Goal: Task Accomplishment & Management: Use online tool/utility

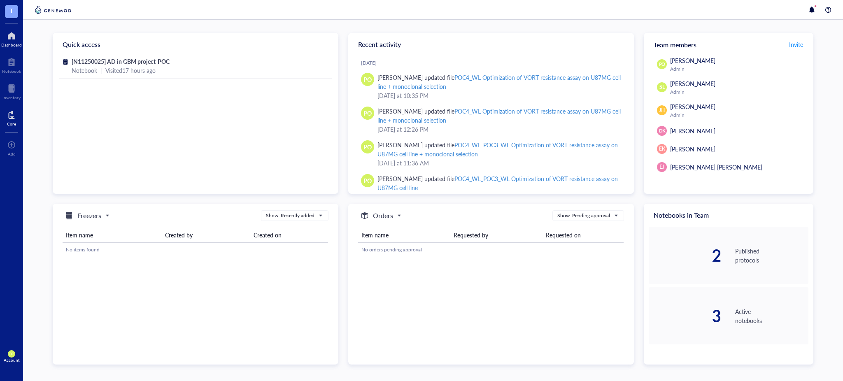
click at [2, 121] on div "Core" at bounding box center [11, 117] width 23 height 23
click at [9, 115] on div at bounding box center [11, 114] width 9 height 13
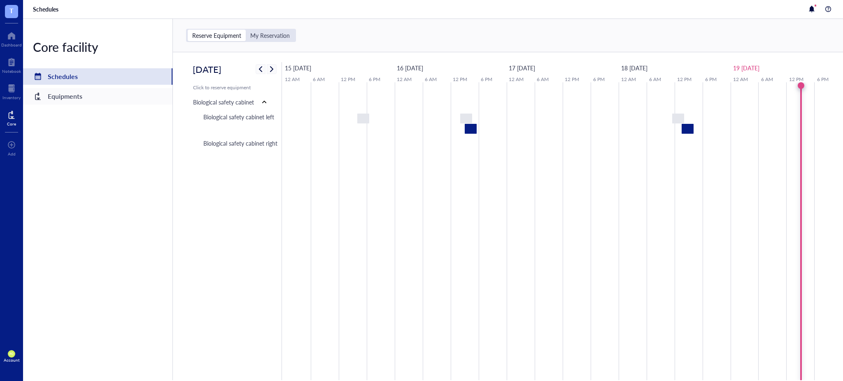
click at [72, 94] on div "Equipments" at bounding box center [65, 97] width 35 height 12
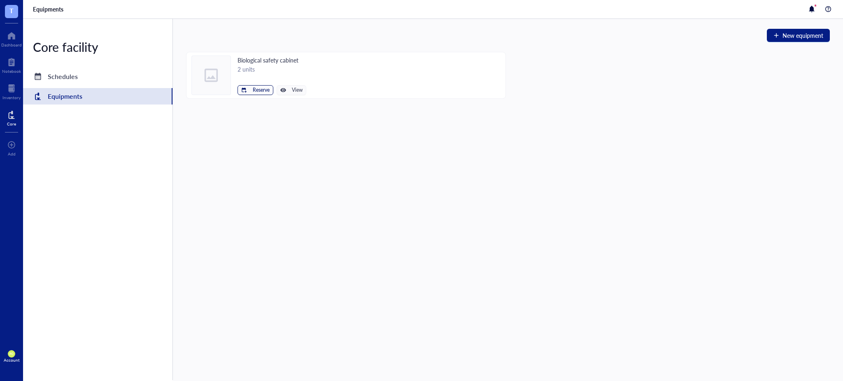
click at [246, 90] on div "button" at bounding box center [244, 90] width 6 height 6
click at [239, 105] on span "Biological safety cabinet left" at bounding box center [230, 104] width 74 height 9
type input "[DATE]"
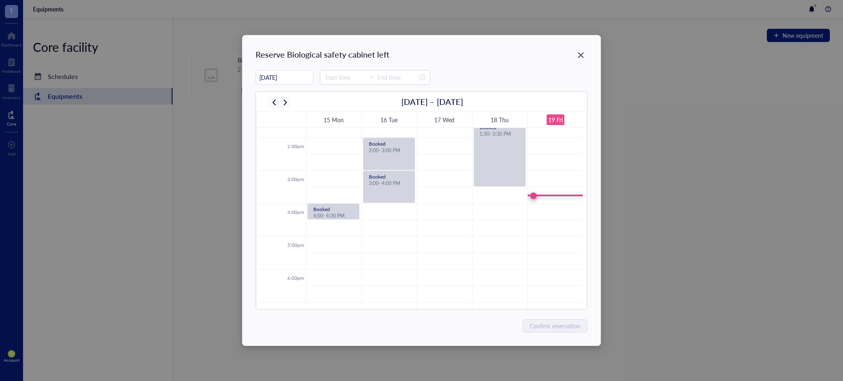
scroll to position [472, 0]
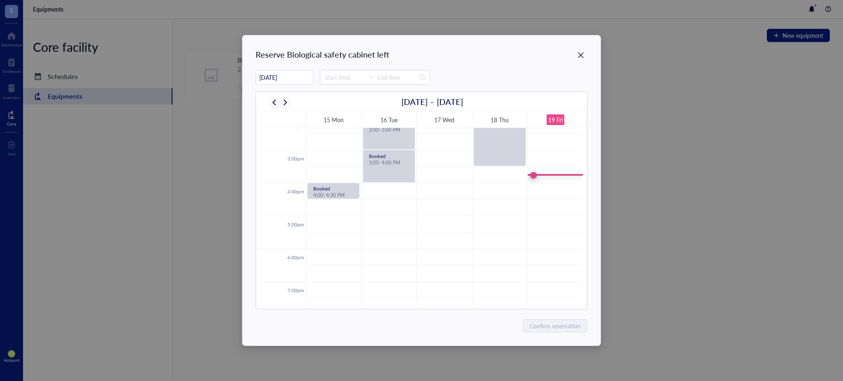
click at [545, 188] on td at bounding box center [444, 191] width 277 height 16
type input "16:00"
click at [343, 76] on input "16:00" at bounding box center [345, 77] width 40 height 9
type input "00:00"
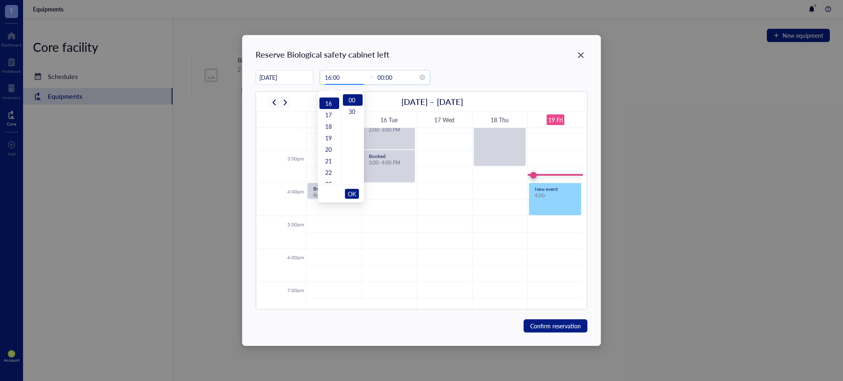
scroll to position [184, 0]
drag, startPoint x: 339, startPoint y: 77, endPoint x: 331, endPoint y: 77, distance: 7.8
click at [331, 77] on input "16:00" at bounding box center [345, 77] width 40 height 9
type input "16:10"
click at [352, 194] on span "OK" at bounding box center [352, 194] width 8 height 16
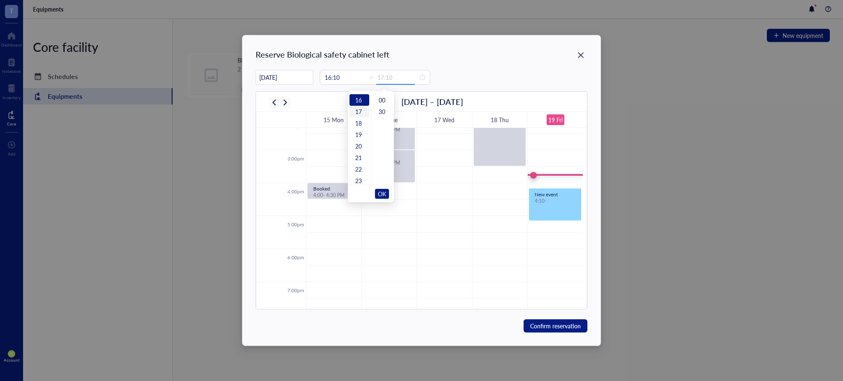
click at [355, 113] on div "17" at bounding box center [360, 112] width 20 height 12
click at [393, 76] on input "17:00" at bounding box center [398, 77] width 40 height 9
type input "17:10"
click at [382, 191] on span "OK" at bounding box center [382, 194] width 8 height 16
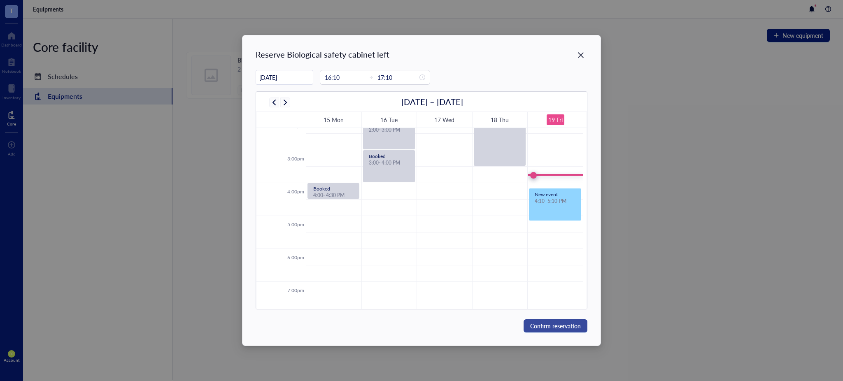
click at [568, 326] on span "Confirm reservation" at bounding box center [555, 326] width 51 height 9
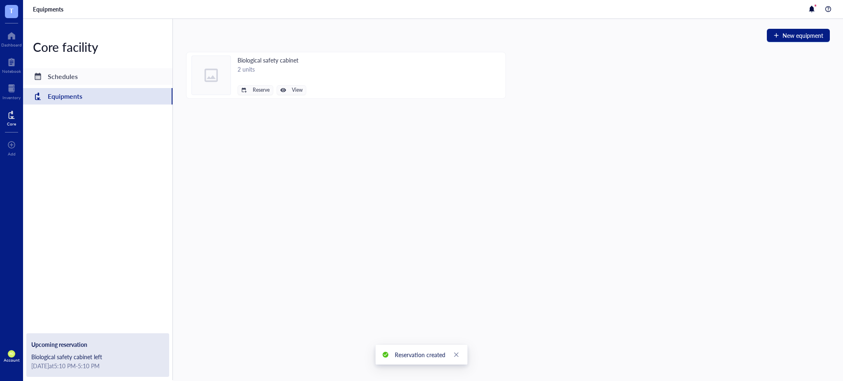
drag, startPoint x: 69, startPoint y: 85, endPoint x: 69, endPoint y: 79, distance: 6.2
click at [69, 85] on div "Core facility Schedules Equipments Upcoming reservation Biological safety cabin…" at bounding box center [98, 199] width 150 height 361
click at [69, 79] on div "Schedules" at bounding box center [63, 77] width 30 height 12
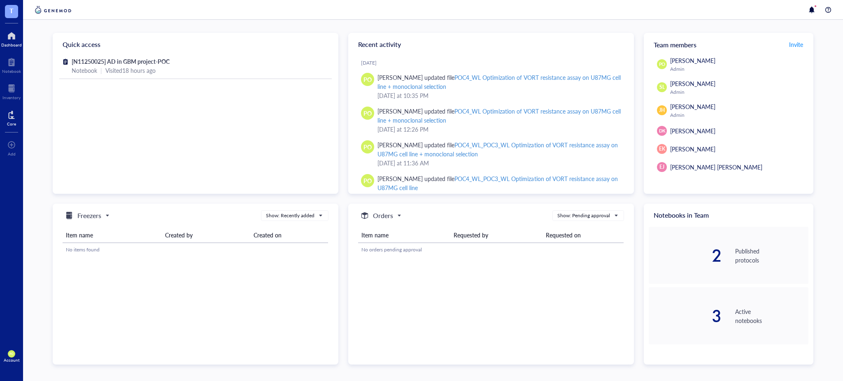
click at [9, 126] on div "Core" at bounding box center [11, 123] width 9 height 5
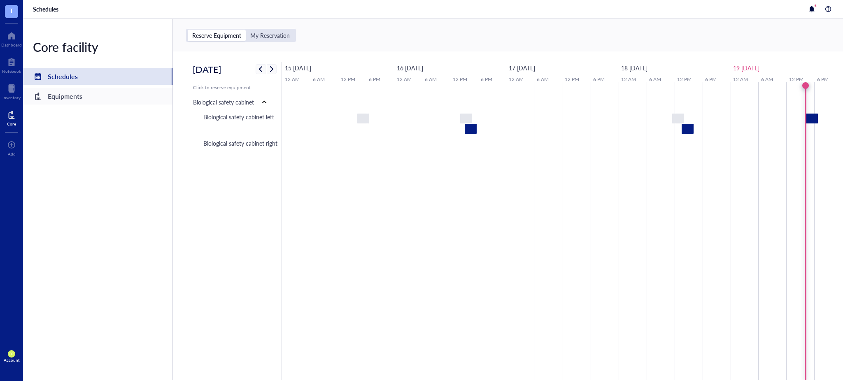
click at [123, 93] on div "Equipments" at bounding box center [97, 96] width 149 height 16
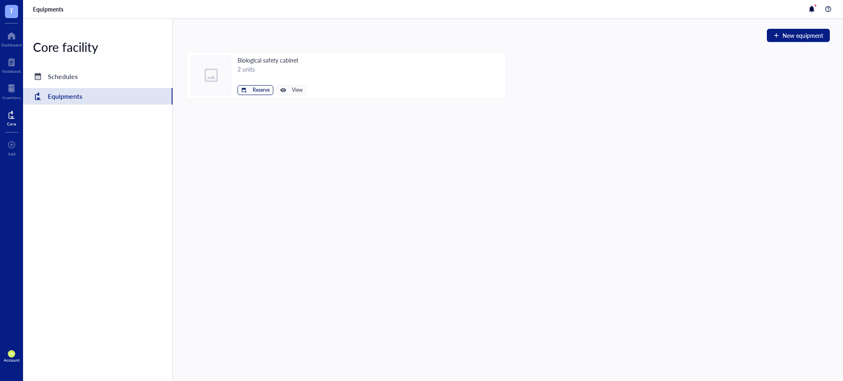
click at [256, 89] on span "Reserve" at bounding box center [261, 90] width 17 height 6
click at [240, 103] on span "Biological safety cabinet left" at bounding box center [230, 104] width 74 height 9
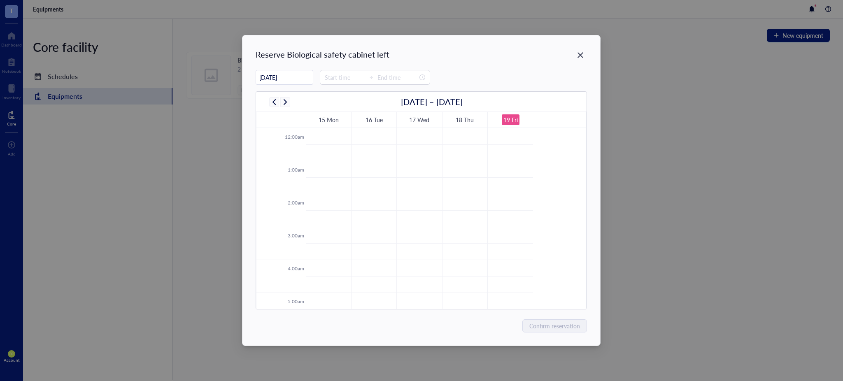
scroll to position [198, 0]
click at [290, 82] on input "[DATE]" at bounding box center [284, 78] width 57 height 16
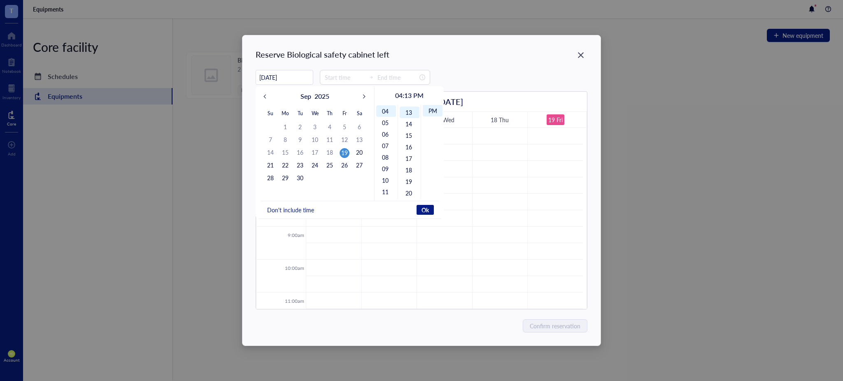
scroll to position [149, 0]
click at [358, 154] on div "20" at bounding box center [359, 153] width 10 height 10
click at [387, 143] on div "03" at bounding box center [386, 145] width 20 height 12
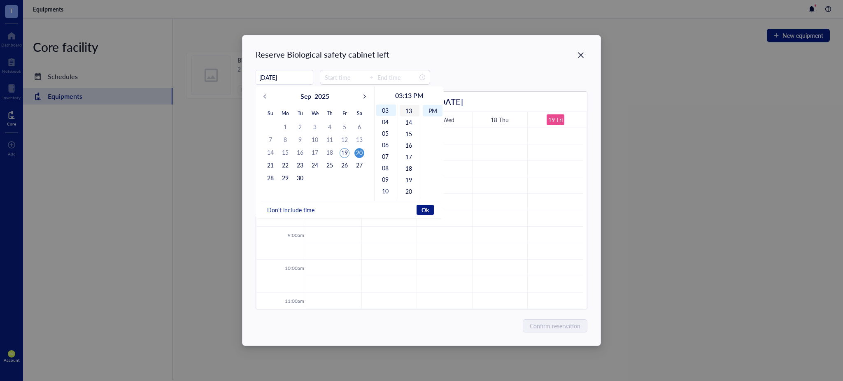
click at [407, 108] on div "13" at bounding box center [410, 111] width 20 height 12
click at [409, 109] on div "00" at bounding box center [410, 111] width 20 height 12
click at [427, 212] on span "Ok" at bounding box center [425, 209] width 7 height 7
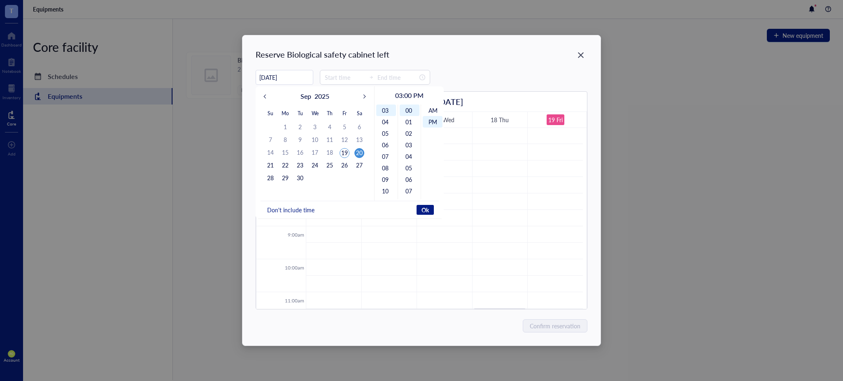
click at [302, 214] on button "Don't include time" at bounding box center [291, 210] width 50 height 10
drag, startPoint x: 358, startPoint y: 216, endPoint x: 358, endPoint y: 210, distance: 6.6
click at [358, 216] on div "Include time Ok" at bounding box center [315, 210] width 109 height 18
click at [358, 205] on button "Ok" at bounding box center [355, 210] width 17 height 10
click at [357, 209] on span "Ok" at bounding box center [355, 209] width 7 height 7
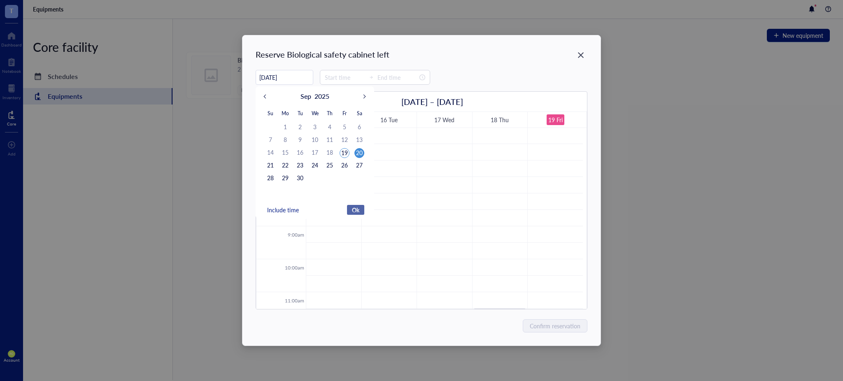
click at [357, 208] on span "Ok" at bounding box center [355, 209] width 7 height 7
type input "[DATE]"
click at [332, 76] on input at bounding box center [345, 77] width 40 height 9
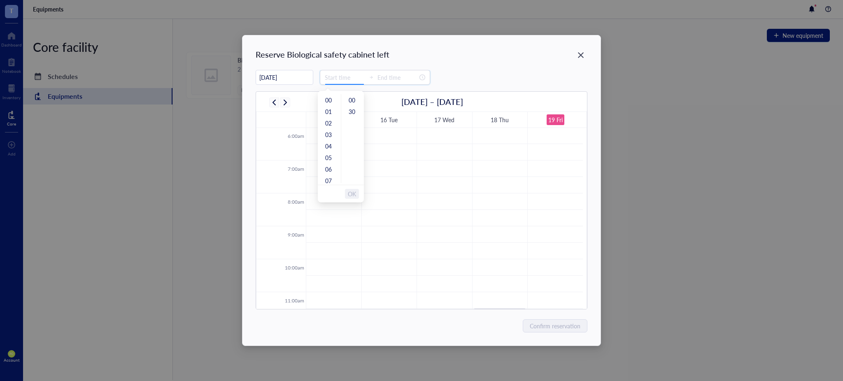
type input "00:00"
type input "15:00"
click at [328, 179] on div "15" at bounding box center [329, 182] width 20 height 12
type input "20:00"
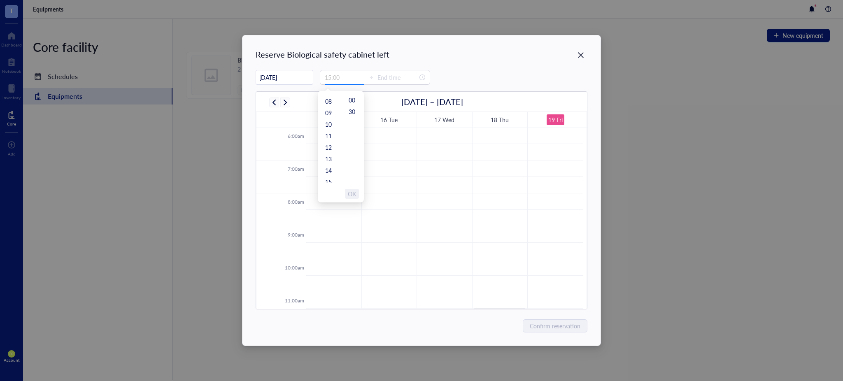
type input "00:00"
click at [350, 98] on div "00" at bounding box center [353, 100] width 20 height 12
type input "15:00"
click at [351, 190] on span "OK" at bounding box center [352, 194] width 8 height 16
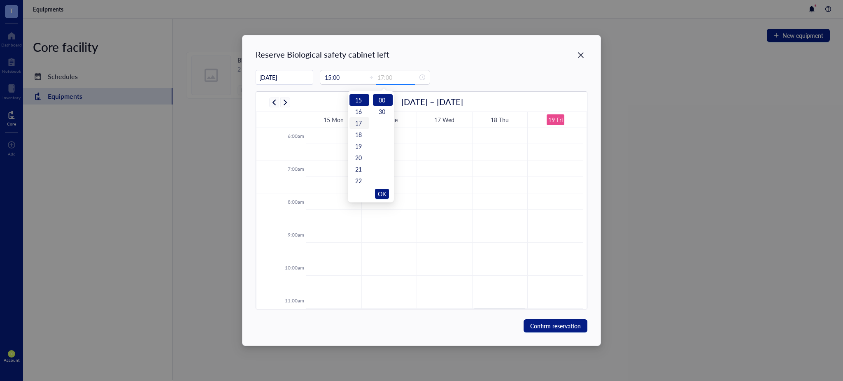
click at [360, 123] on div "17" at bounding box center [360, 123] width 20 height 12
type input "17:30"
click at [382, 110] on div "30" at bounding box center [383, 112] width 20 height 12
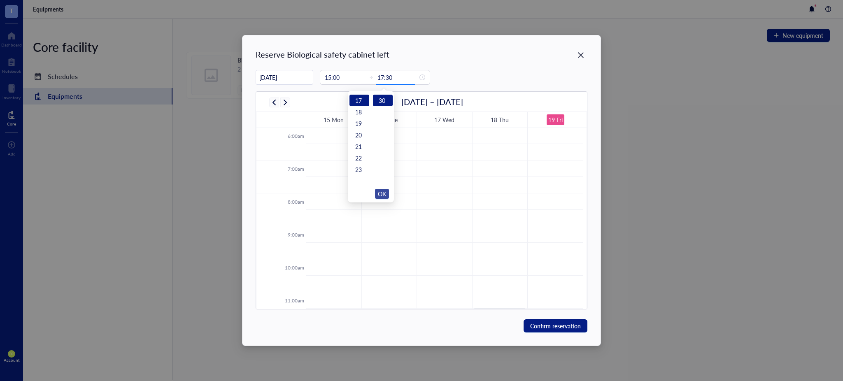
click at [382, 193] on span "OK" at bounding box center [382, 194] width 8 height 16
click at [550, 325] on span "Confirm reservation" at bounding box center [555, 326] width 51 height 9
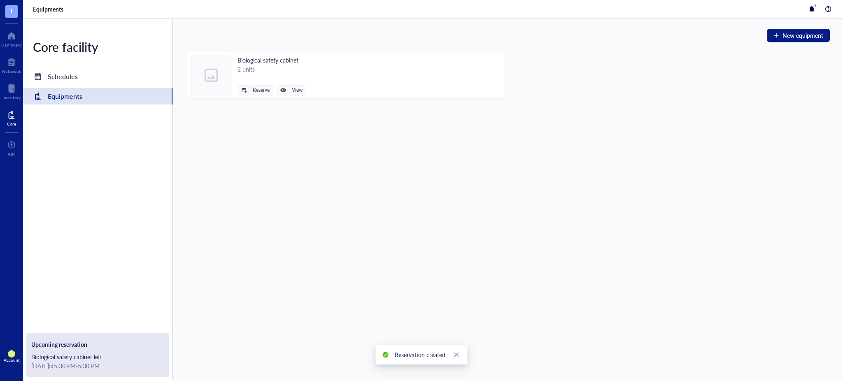
click at [119, 359] on div "Biological safety cabinet left" at bounding box center [97, 356] width 133 height 9
click at [253, 91] on span "Reserve" at bounding box center [261, 90] width 17 height 6
click at [249, 105] on span "Biological safety cabinet left" at bounding box center [230, 104] width 74 height 9
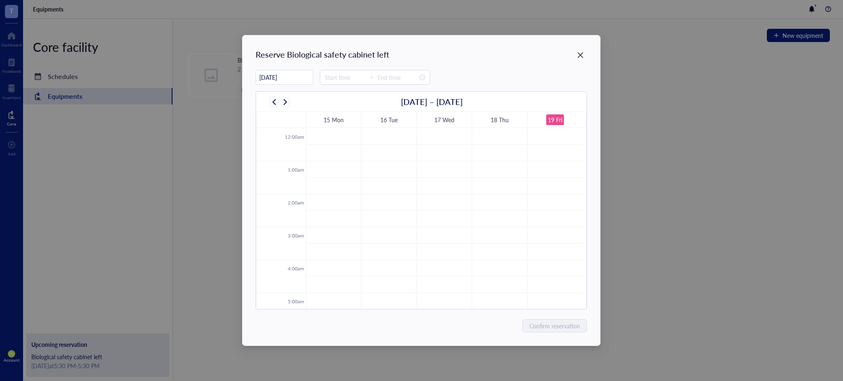
scroll to position [198, 0]
click at [305, 75] on input "[DATE]" at bounding box center [284, 78] width 57 height 16
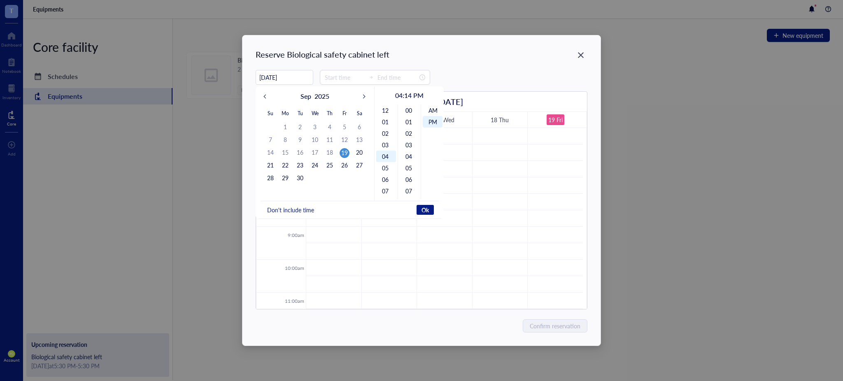
scroll to position [11, 0]
click at [361, 150] on div "20" at bounding box center [359, 153] width 10 height 10
click at [292, 212] on span "Don't include time" at bounding box center [290, 209] width 47 height 7
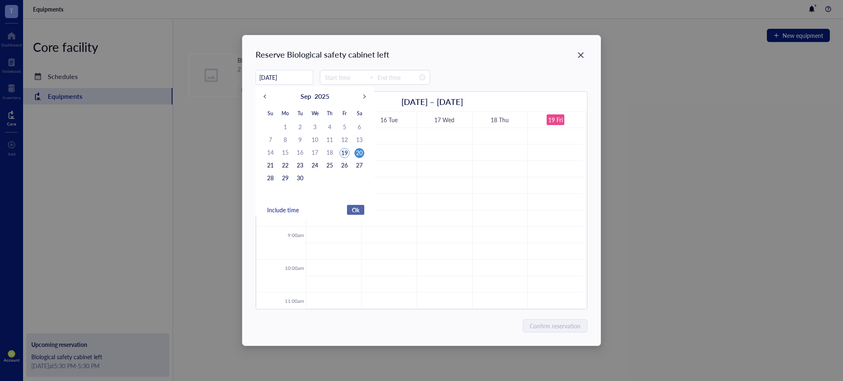
click at [358, 207] on span "Ok" at bounding box center [355, 209] width 7 height 7
type input "[DATE]"
click at [343, 81] on input at bounding box center [345, 77] width 40 height 9
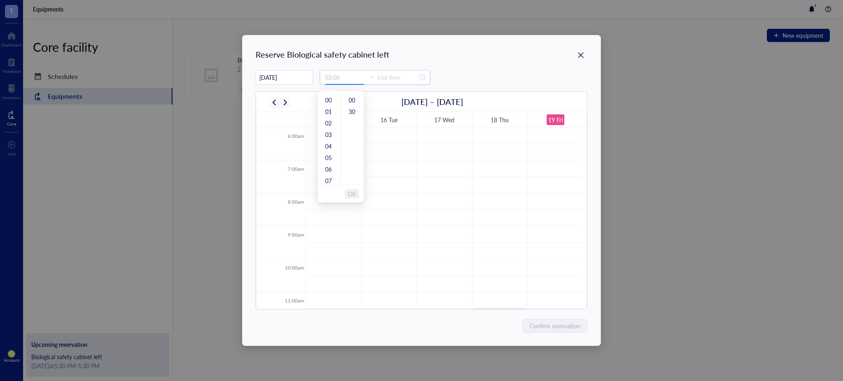
type input "04:00"
type input "15:00"
click at [327, 180] on div "15" at bounding box center [329, 182] width 20 height 12
type input "18:00"
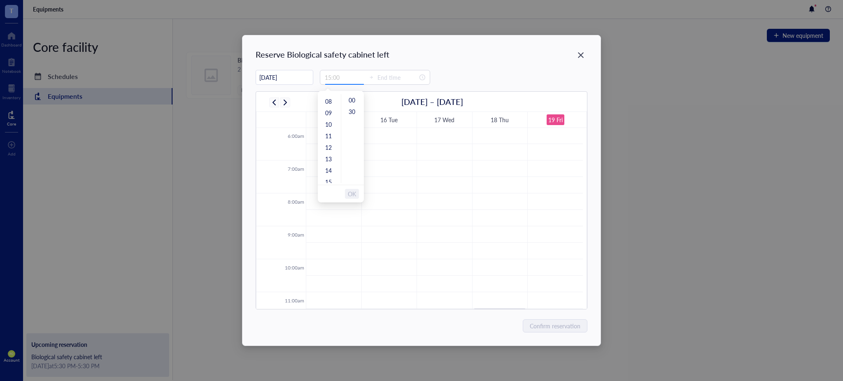
type input "00:00"
type input "15:00"
click at [348, 191] on span "OK" at bounding box center [352, 194] width 8 height 16
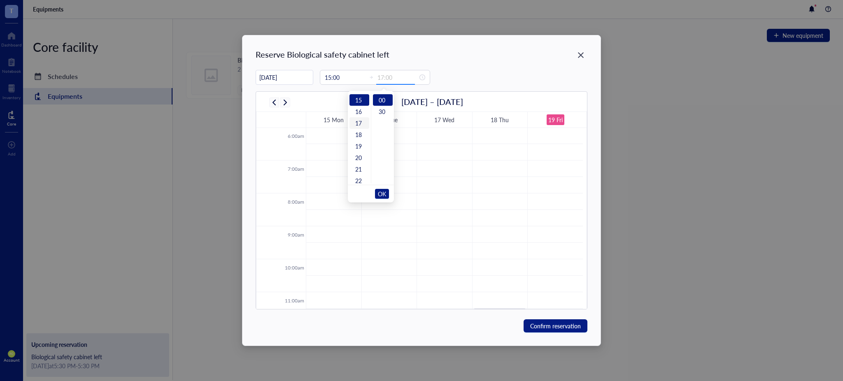
click at [359, 122] on div "17" at bounding box center [360, 123] width 20 height 12
type input "17:30"
click at [381, 109] on div "30" at bounding box center [383, 112] width 20 height 12
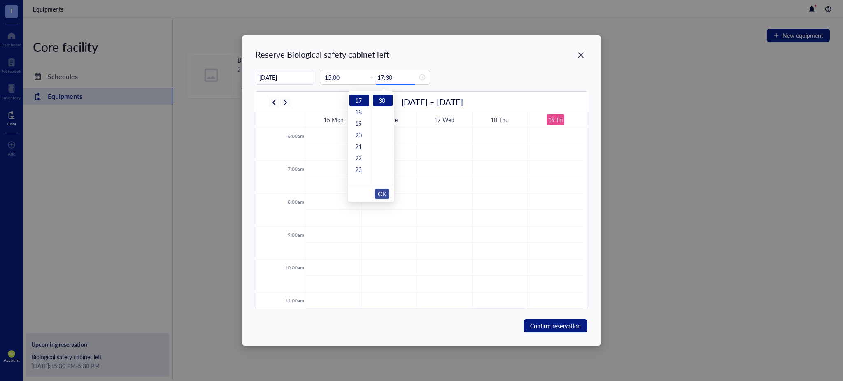
click at [382, 188] on span "OK" at bounding box center [382, 194] width 8 height 16
click at [342, 73] on input "15:00" at bounding box center [345, 77] width 40 height 9
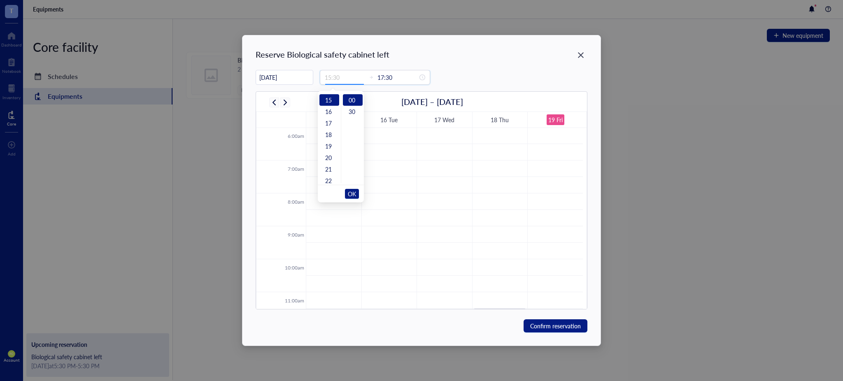
type input "15:00"
click at [352, 194] on span "OK" at bounding box center [352, 194] width 8 height 16
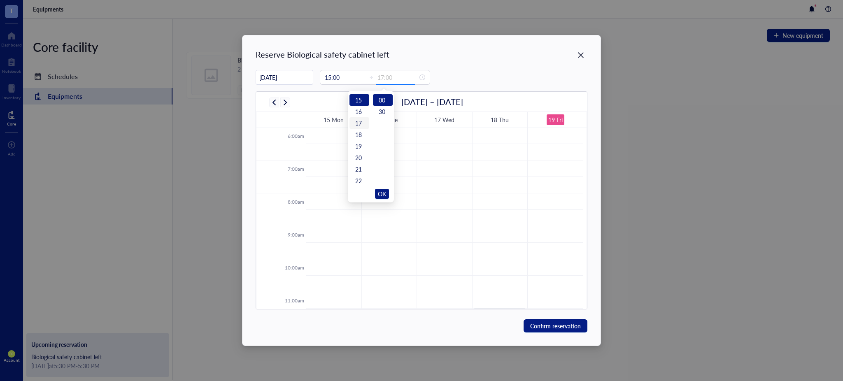
click at [358, 124] on div "17" at bounding box center [360, 123] width 20 height 12
click at [375, 111] on div "30" at bounding box center [383, 112] width 20 height 12
click at [384, 197] on span "OK" at bounding box center [382, 194] width 8 height 16
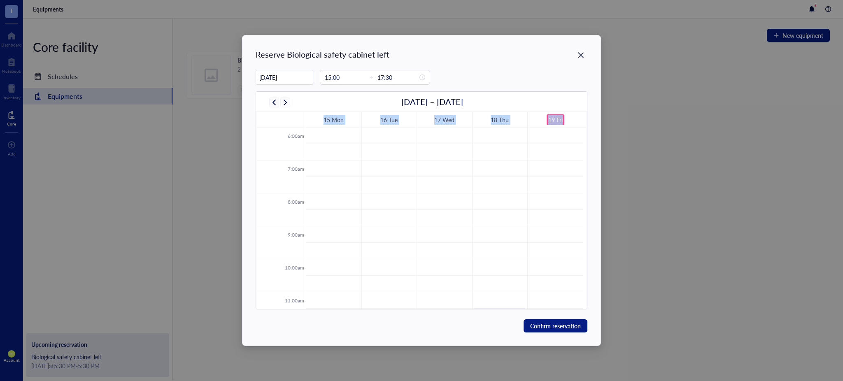
drag, startPoint x: 586, startPoint y: 193, endPoint x: 588, endPoint y: 239, distance: 46.6
click at [588, 239] on div "Reserve Biological safety cabinet left 09/20/2025 Sep 2025 Su Mo Tu We Th Fr Sa…" at bounding box center [421, 190] width 358 height 310
click at [550, 86] on div "09/20/2025 Sep 2025 Su Mo Tu We Th Fr Sa 31 1 2 3 4 5 6 7 8 9 10 11 12 13 14 15…" at bounding box center [421, 190] width 331 height 240
drag, startPoint x: 587, startPoint y: 195, endPoint x: 586, endPoint y: 205, distance: 9.9
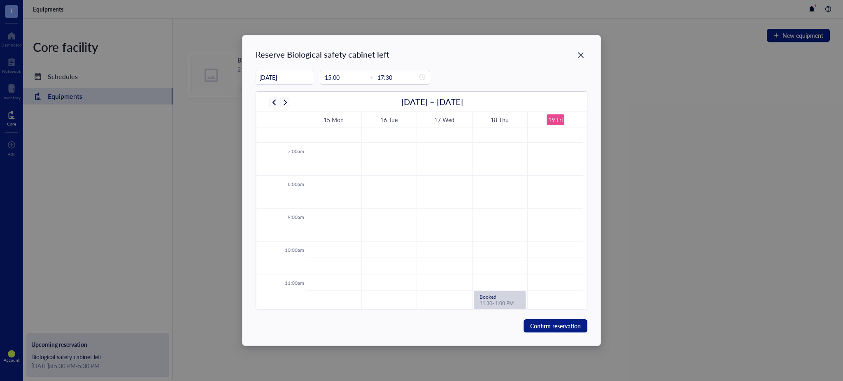
click at [586, 205] on td "12:00am 1:00am 2:00am 3:00am 4:00am 5:00am 6:00am 7:00am 8:00am 9:00am 10:00am …" at bounding box center [421, 219] width 331 height 182
click at [473, 58] on div "Reserve Biological safety cabinet left" at bounding box center [421, 55] width 331 height 12
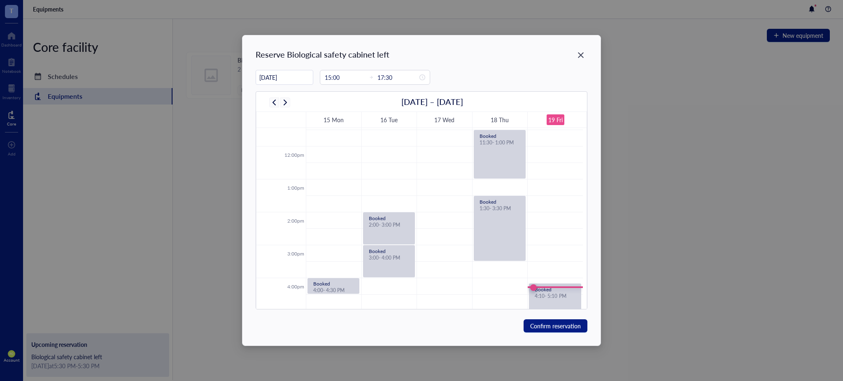
scroll to position [389, 0]
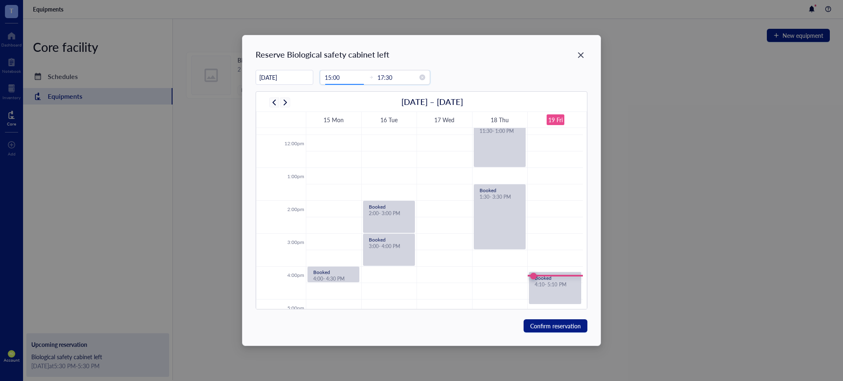
click at [347, 77] on input "15:00" at bounding box center [345, 77] width 40 height 9
click at [347, 198] on button "OK" at bounding box center [352, 194] width 14 height 10
click at [358, 122] on div "17" at bounding box center [360, 123] width 20 height 12
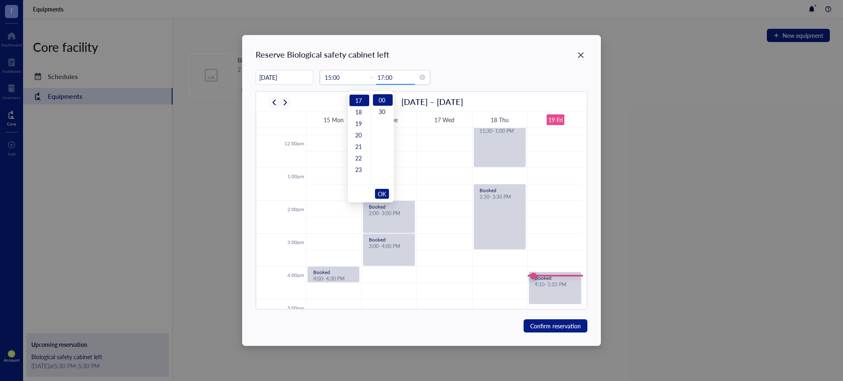
click at [394, 76] on input "17:00" at bounding box center [398, 77] width 40 height 9
click at [457, 76] on div "09/20/2025 Sep 2025 Su Mo Tu We Th Fr Sa 31 1 2 3 4 5 6 7 8 9 10 11 12 13 14 15…" at bounding box center [421, 77] width 331 height 15
click at [571, 326] on span "Confirm reservation" at bounding box center [555, 326] width 51 height 9
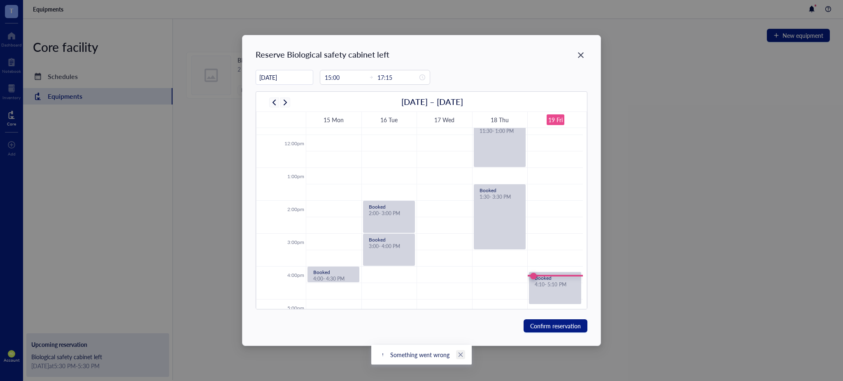
click at [464, 355] on link "Close" at bounding box center [460, 354] width 9 height 9
click at [400, 79] on input "17:15" at bounding box center [398, 77] width 40 height 9
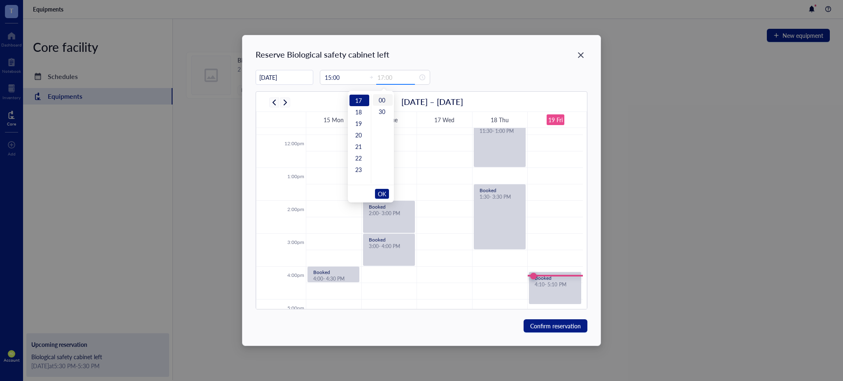
click at [380, 100] on div "00" at bounding box center [383, 100] width 20 height 12
type input "17:00"
click at [378, 191] on span "OK" at bounding box center [382, 194] width 8 height 16
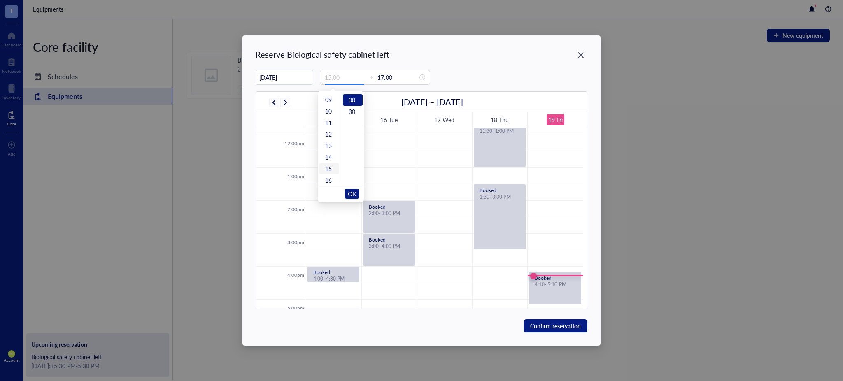
click at [329, 168] on div "15" at bounding box center [329, 169] width 20 height 12
type input "15:00"
click at [346, 191] on button "OK" at bounding box center [352, 194] width 14 height 10
click at [554, 324] on span "Confirm reservation" at bounding box center [555, 326] width 51 height 9
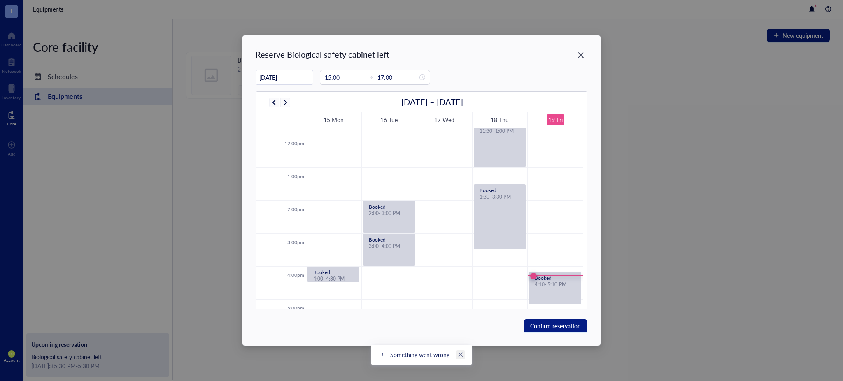
click at [458, 356] on icon "close" at bounding box center [461, 355] width 6 height 6
click at [420, 77] on icon "close-circle" at bounding box center [423, 78] width 6 height 6
click at [324, 72] on div at bounding box center [375, 77] width 110 height 15
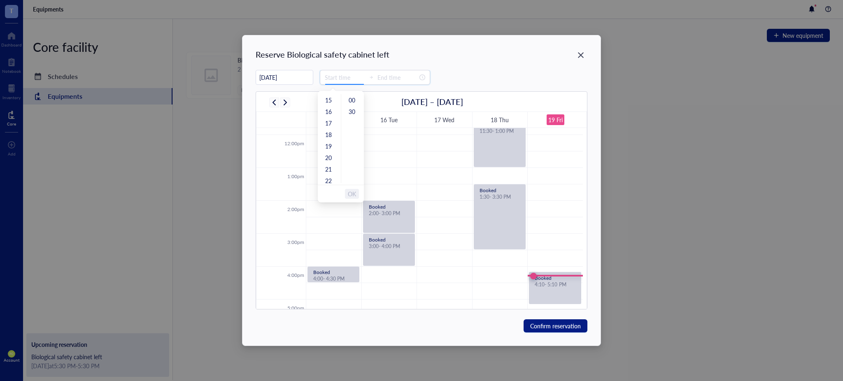
click at [331, 75] on input at bounding box center [345, 77] width 40 height 9
type input "16:00"
type input "21:00"
type input "05:00"
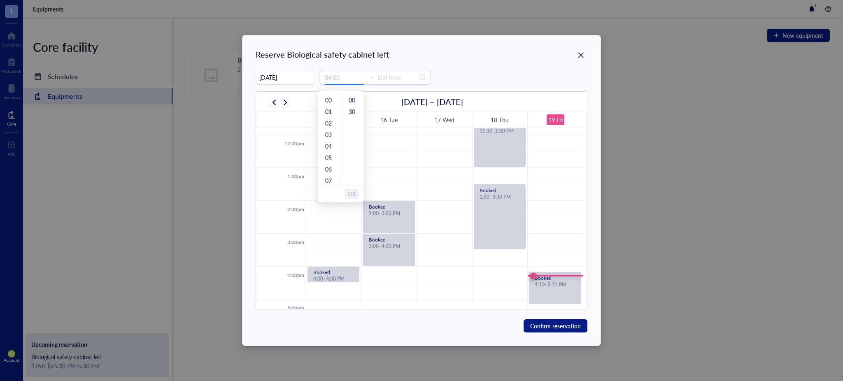
type input "05:00"
type input "12:00"
type input "15:00"
click at [326, 178] on div "15" at bounding box center [329, 182] width 20 height 12
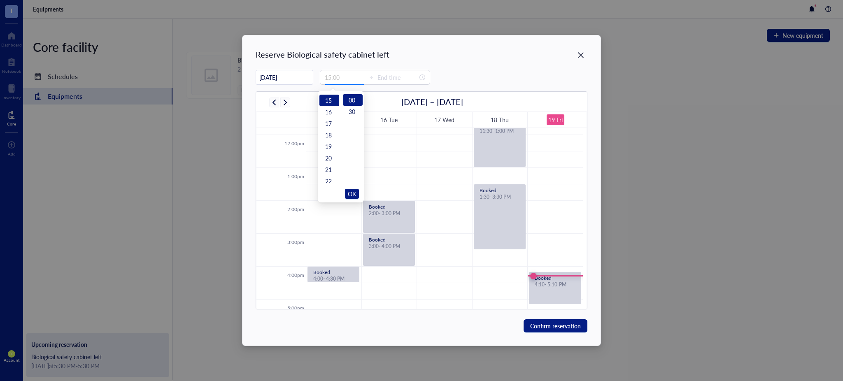
scroll to position [173, 0]
click at [323, 114] on div "16" at bounding box center [329, 112] width 20 height 12
type input "17:00"
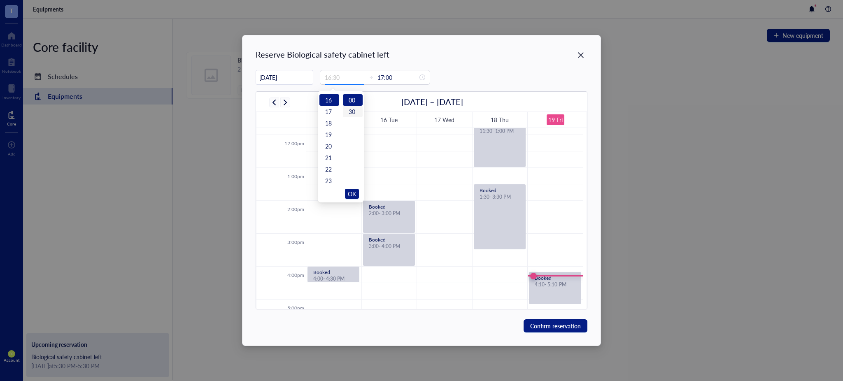
click at [351, 111] on div "30" at bounding box center [353, 112] width 20 height 12
type input "16:30"
click at [344, 76] on input "16:30" at bounding box center [345, 77] width 40 height 9
click at [580, 55] on icon "Close" at bounding box center [581, 55] width 6 height 6
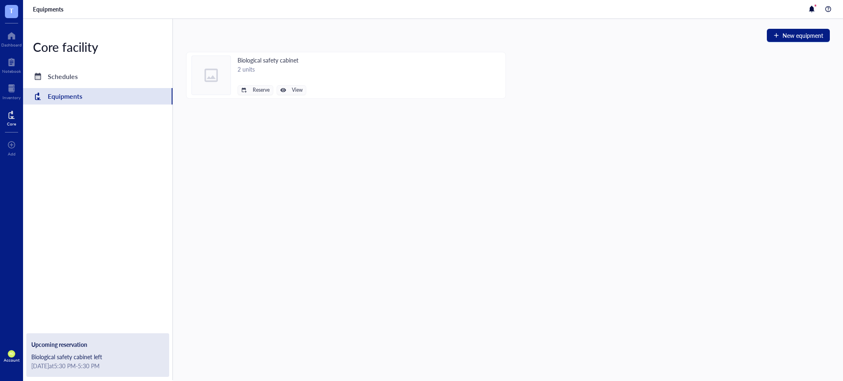
click at [91, 355] on div "Biological safety cabinet left" at bounding box center [97, 356] width 133 height 9
click at [127, 362] on div "[DATE] at 5:30 PM - 5:30 PM" at bounding box center [97, 365] width 133 height 9
click at [67, 67] on div "Core facility Schedules Equipments Upcoming reservation Biological safety cabin…" at bounding box center [98, 199] width 150 height 361
click at [71, 79] on div "Schedules" at bounding box center [63, 77] width 30 height 12
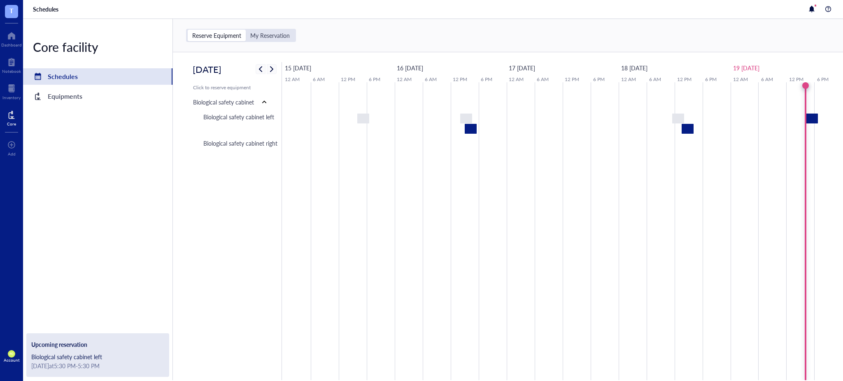
click at [284, 38] on div "My Reservation" at bounding box center [270, 35] width 40 height 7
click at [246, 30] on input "My Reservation" at bounding box center [246, 30] width 0 height 0
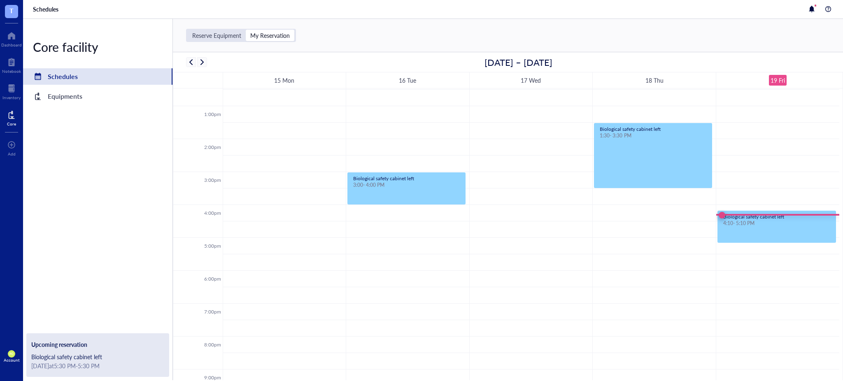
scroll to position [381, 0]
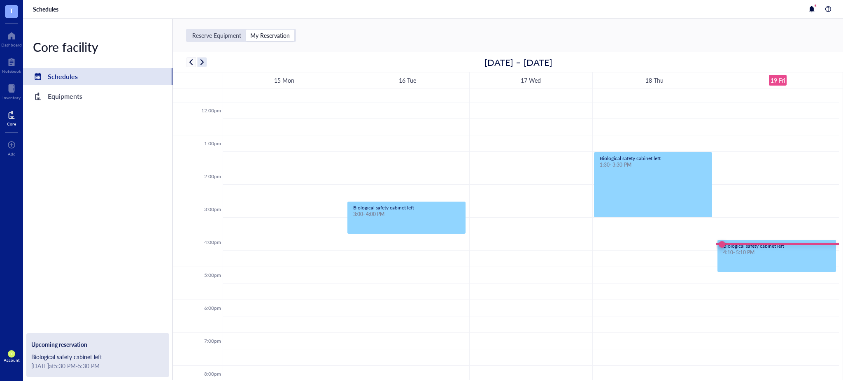
click at [203, 59] on span "button" at bounding box center [202, 62] width 10 height 10
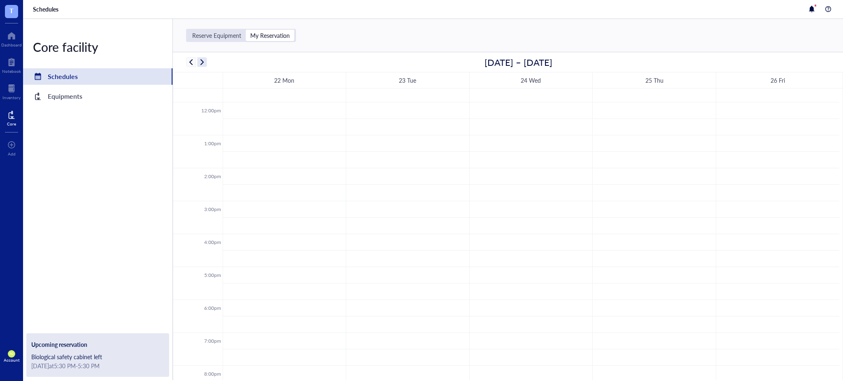
scroll to position [198, 0]
click at [193, 60] on span "button" at bounding box center [191, 62] width 10 height 10
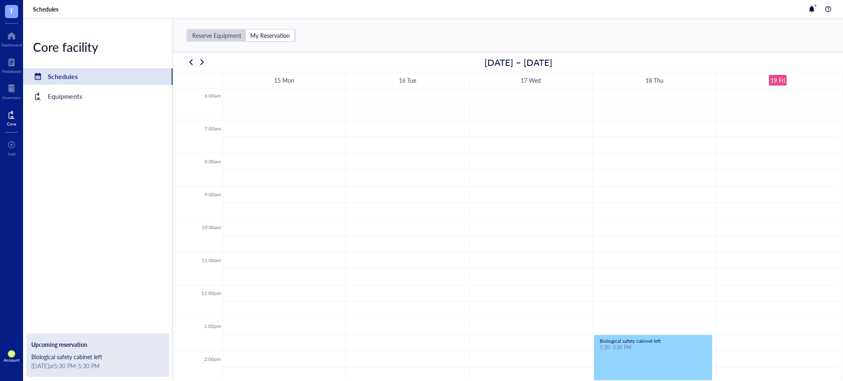
click at [236, 32] on div "Reserve Equipment" at bounding box center [216, 35] width 49 height 7
click at [188, 30] on input "Reserve Equipment" at bounding box center [188, 30] width 0 height 0
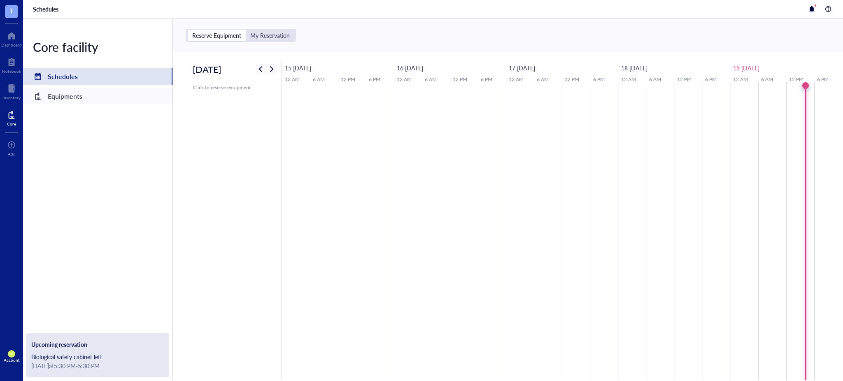
click at [65, 101] on div "Equipments" at bounding box center [65, 97] width 35 height 12
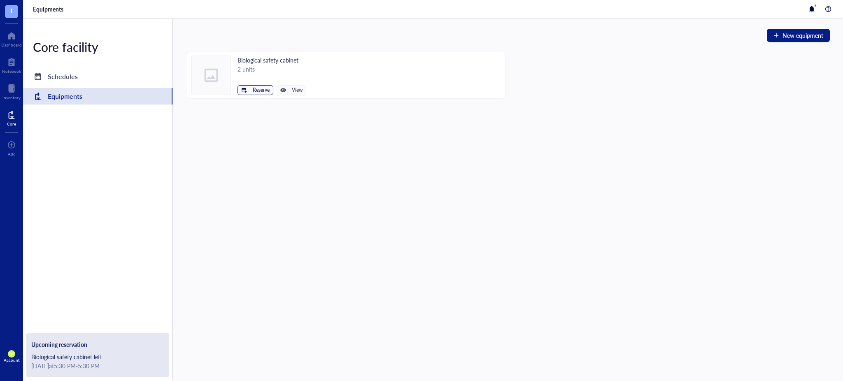
click at [257, 89] on span "Reserve" at bounding box center [261, 90] width 17 height 6
click at [221, 101] on span "Biological safety cabinet left" at bounding box center [230, 104] width 74 height 9
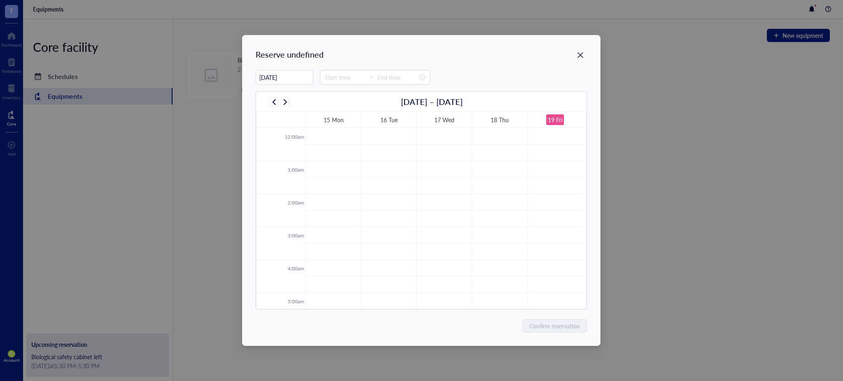
scroll to position [198, 0]
click at [294, 76] on input "[DATE]" at bounding box center [284, 78] width 57 height 16
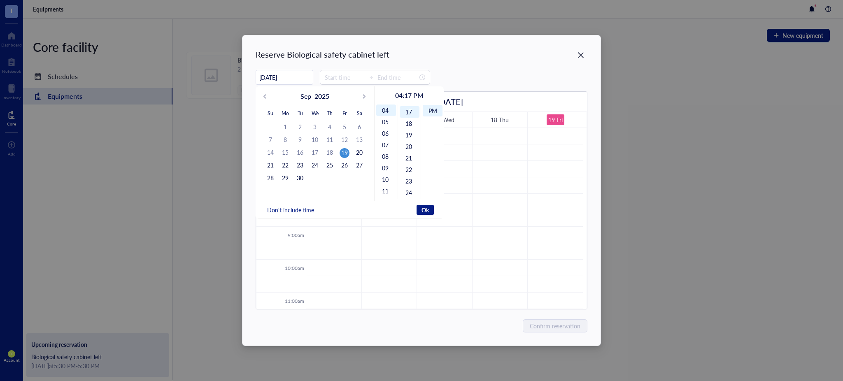
scroll to position [196, 0]
click at [361, 151] on div "20" at bounding box center [359, 153] width 10 height 10
click at [306, 209] on span "Don't include time" at bounding box center [290, 209] width 47 height 7
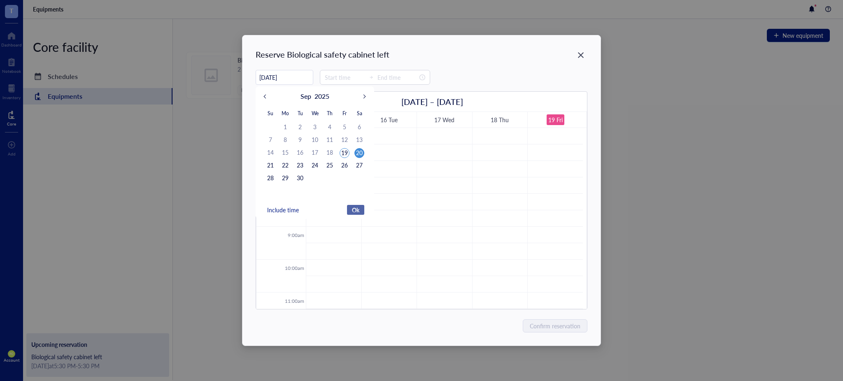
click at [356, 210] on span "Ok" at bounding box center [355, 209] width 7 height 7
click at [357, 206] on button "Ok" at bounding box center [355, 210] width 17 height 10
type input "[DATE]"
click at [347, 80] on input at bounding box center [345, 77] width 40 height 9
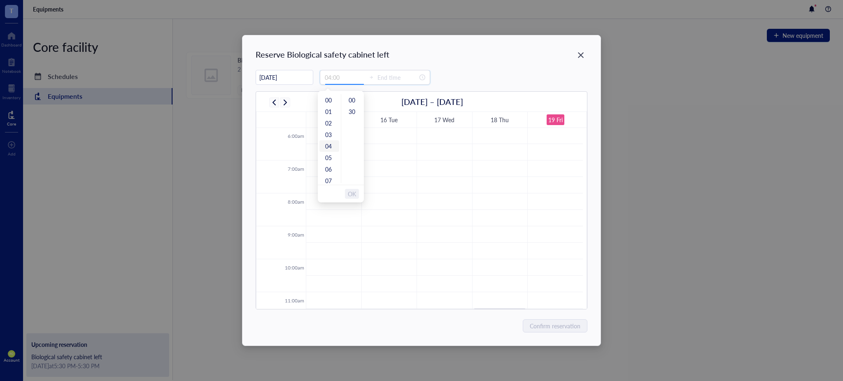
scroll to position [91, 0]
type input "13:00"
type input "16:00"
type input "22:00"
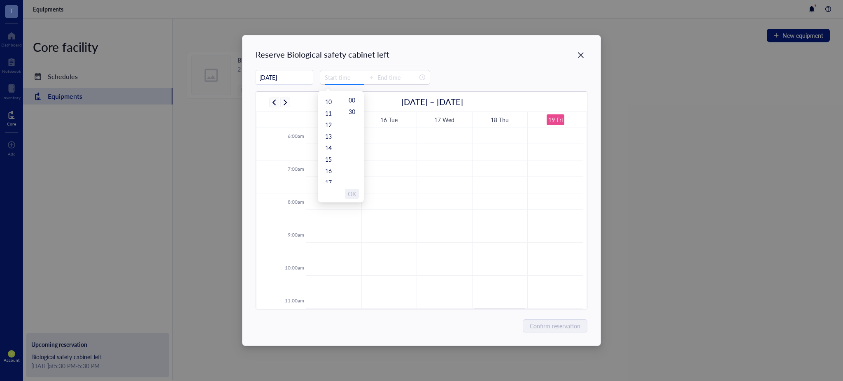
scroll to position [120, 0]
type input "15:00"
click at [326, 152] on div "15" at bounding box center [329, 153] width 20 height 12
type input "18:00"
type input "00:00"
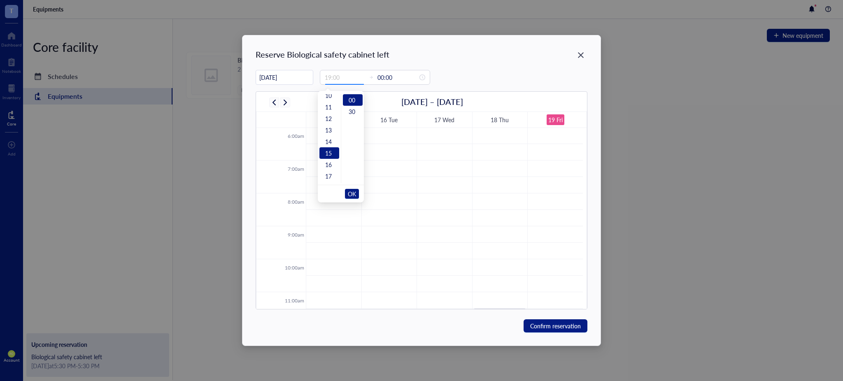
scroll to position [173, 0]
type input "15:00"
click at [351, 193] on span "OK" at bounding box center [352, 194] width 8 height 16
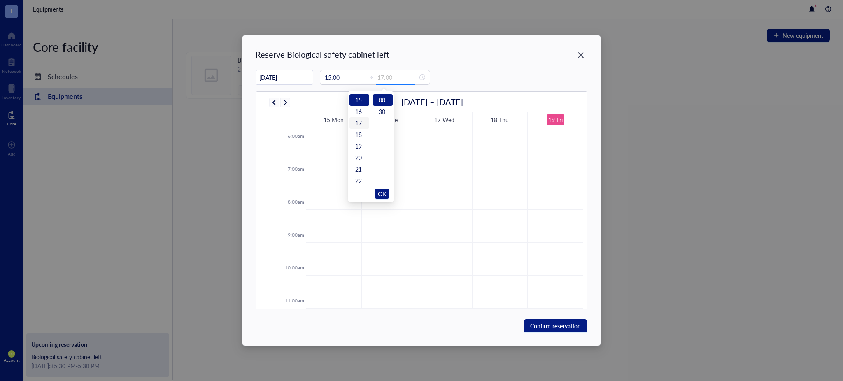
click at [359, 122] on div "17" at bounding box center [360, 123] width 20 height 12
click at [356, 126] on div "16" at bounding box center [360, 125] width 20 height 12
click at [382, 110] on div "30" at bounding box center [383, 112] width 20 height 12
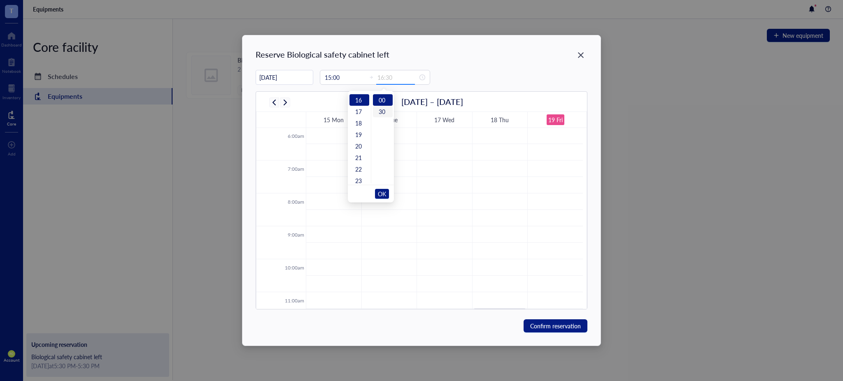
scroll to position [11, 0]
type input "16:30"
click at [385, 194] on span "OK" at bounding box center [382, 194] width 8 height 16
click at [560, 326] on span "Confirm reservation" at bounding box center [555, 326] width 51 height 9
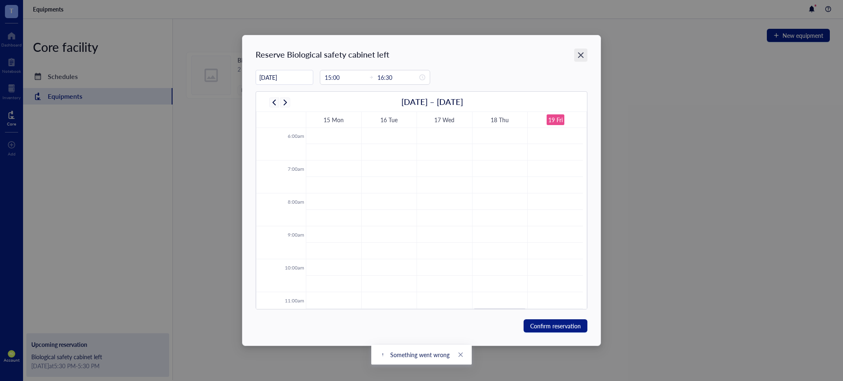
click at [578, 50] on div "Close" at bounding box center [580, 55] width 13 height 13
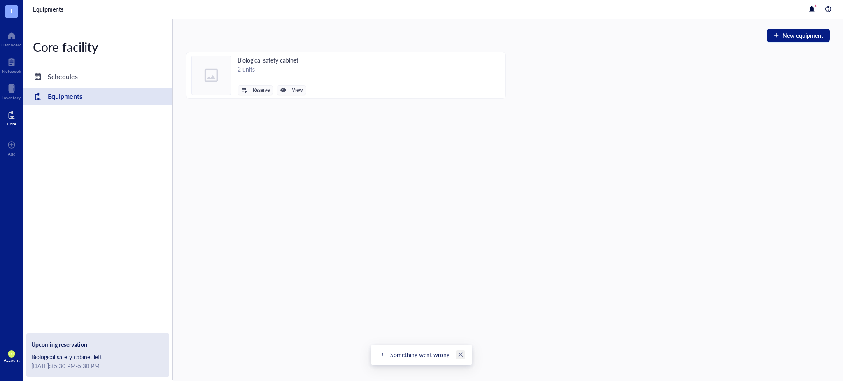
click at [462, 353] on icon "close" at bounding box center [461, 355] width 6 height 6
click at [100, 356] on div "Biological safety cabinet left" at bounding box center [97, 356] width 133 height 9
click at [127, 368] on div "[DATE] at 5:30 PM - 5:30 PM" at bounding box center [97, 365] width 133 height 9
drag, startPoint x: 127, startPoint y: 363, endPoint x: 60, endPoint y: 285, distance: 103.1
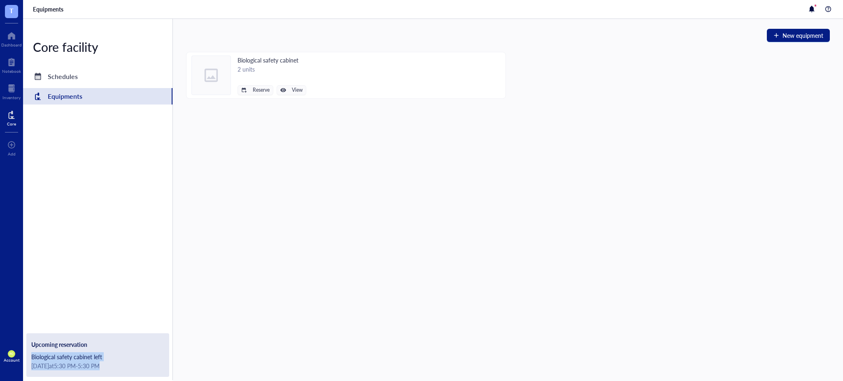
click at [68, 312] on div "Core facility Schedules Equipments Upcoming reservation Biological safety cabin…" at bounding box center [98, 199] width 150 height 361
click at [111, 360] on div "Biological safety cabinet left" at bounding box center [97, 356] width 133 height 9
drag, startPoint x: 111, startPoint y: 360, endPoint x: 104, endPoint y: 361, distance: 7.1
click at [108, 360] on div "Biological safety cabinet left" at bounding box center [97, 356] width 133 height 9
drag, startPoint x: 42, startPoint y: 349, endPoint x: 111, endPoint y: 365, distance: 71.0
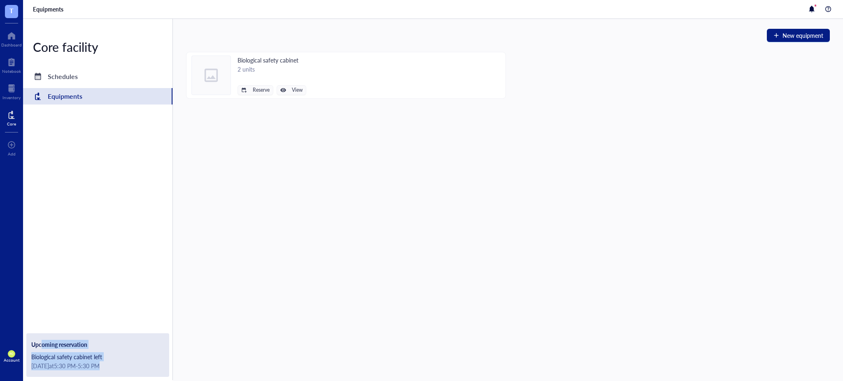
click at [111, 365] on div "Upcoming reservation Biological safety cabinet left Tomorrow at 5:30 PM - 5:30 …" at bounding box center [97, 355] width 143 height 44
click at [153, 365] on div "Tomorrow at 5:30 PM - 5:30 PM" at bounding box center [97, 365] width 133 height 9
drag, startPoint x: 64, startPoint y: 365, endPoint x: 112, endPoint y: 368, distance: 48.7
click at [112, 368] on div "Tomorrow at 5:30 PM - 5:30 PM" at bounding box center [97, 365] width 133 height 9
click at [148, 297] on div "Core facility Schedules Equipments Upcoming reservation Biological safety cabin…" at bounding box center [98, 199] width 150 height 361
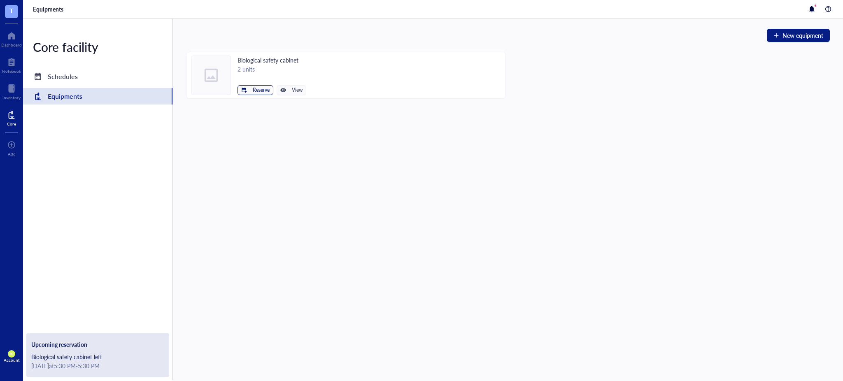
click at [262, 89] on span "Reserve" at bounding box center [261, 90] width 17 height 6
click at [269, 101] on li "Biological safety cabinet left" at bounding box center [230, 104] width 85 height 13
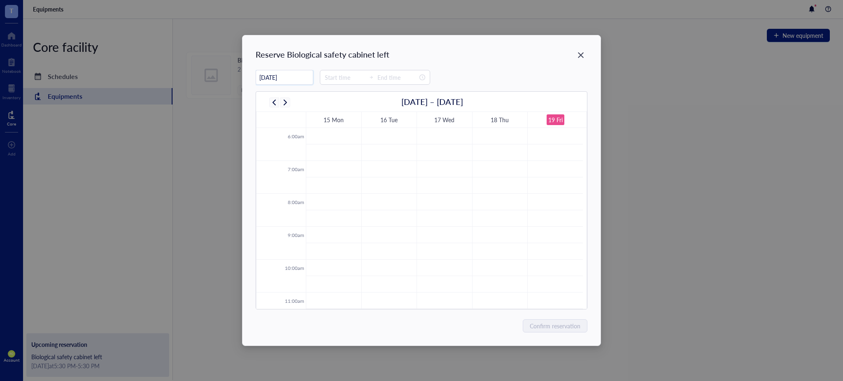
click at [297, 72] on input "[DATE]" at bounding box center [284, 78] width 57 height 16
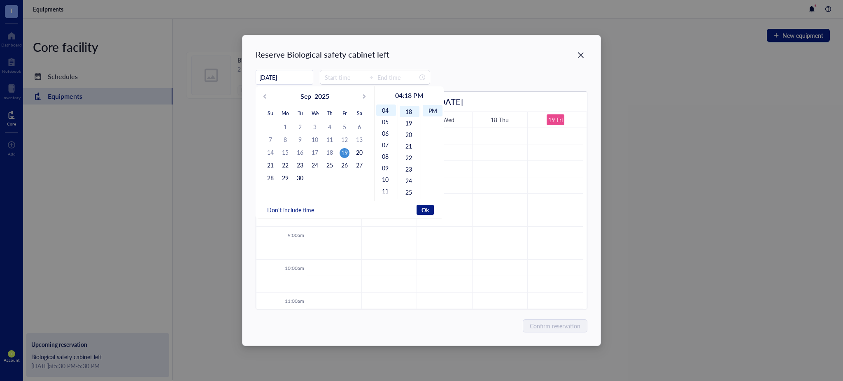
scroll to position [207, 0]
click at [359, 151] on div "20" at bounding box center [359, 153] width 10 height 10
click at [293, 212] on span "Don't include time" at bounding box center [290, 209] width 47 height 7
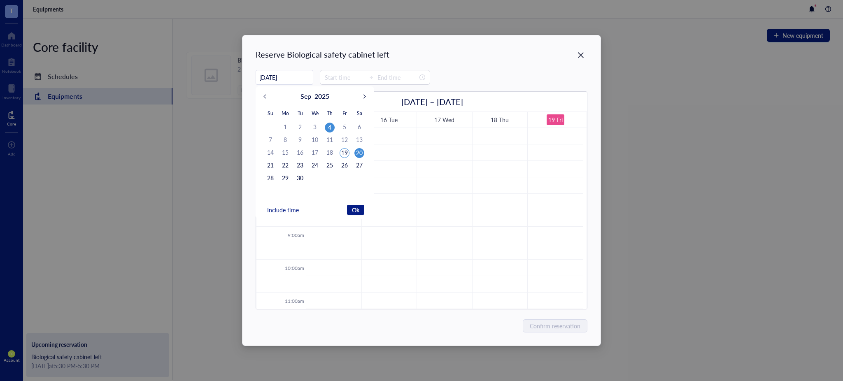
type input "[DATE]"
click at [347, 70] on div at bounding box center [375, 77] width 110 height 15
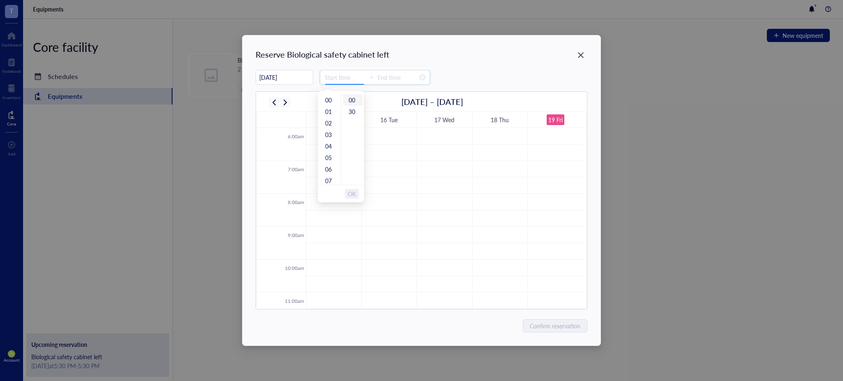
type input "00:00"
type input "10:00"
type input "15:00"
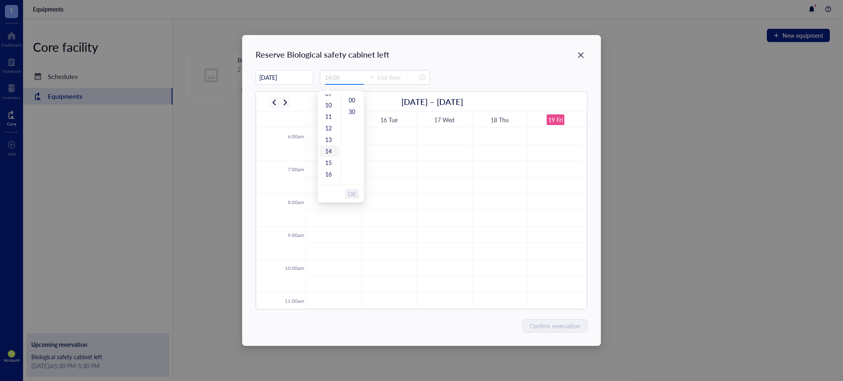
click at [326, 148] on div "14" at bounding box center [329, 151] width 20 height 12
type input "17:00"
type input "00:00"
click at [330, 111] on div "15" at bounding box center [329, 112] width 20 height 12
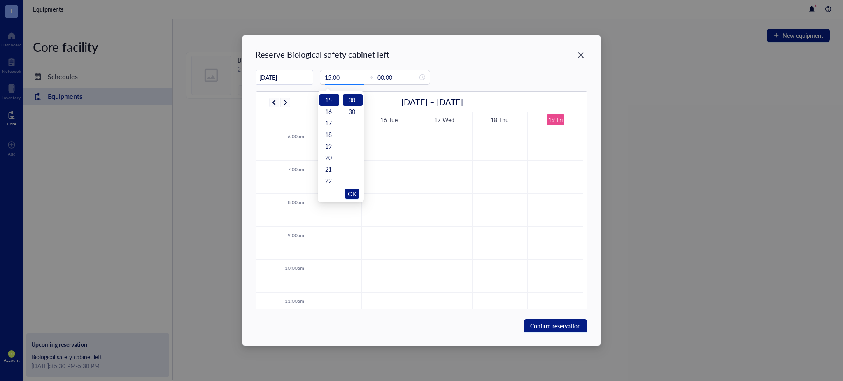
scroll to position [81, 0]
click at [340, 73] on input "15:00" at bounding box center [345, 77] width 40 height 9
click at [111, 359] on div "Reserve Biological safety cabinet left 09/20/2025 Sep 2025 Su Mo Tu We Th Fr Sa…" at bounding box center [421, 190] width 843 height 381
type input "00:00"
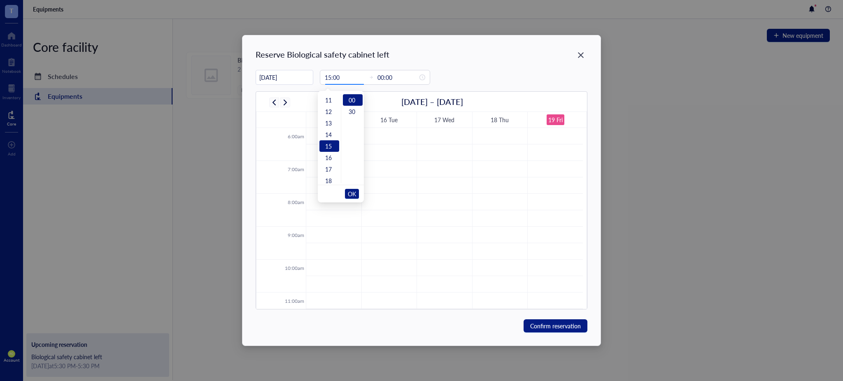
type input "15:00"
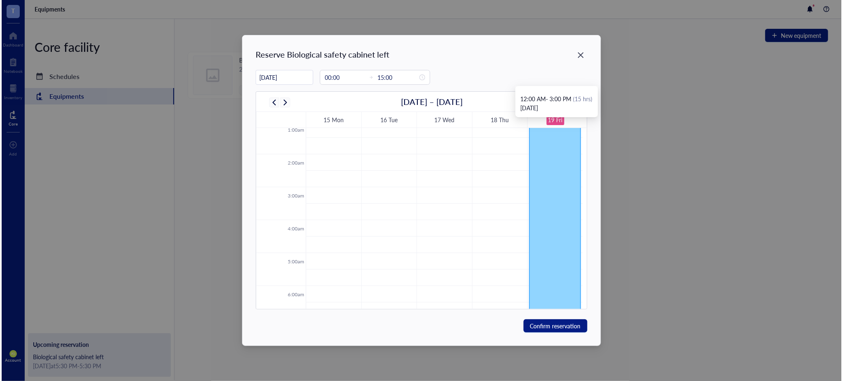
scroll to position [0, 0]
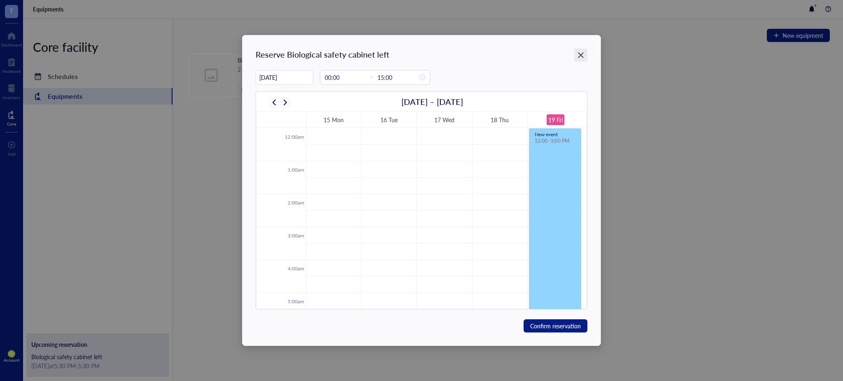
click at [579, 57] on icon "Close" at bounding box center [581, 55] width 6 height 6
